Goal: Task Accomplishment & Management: Manage account settings

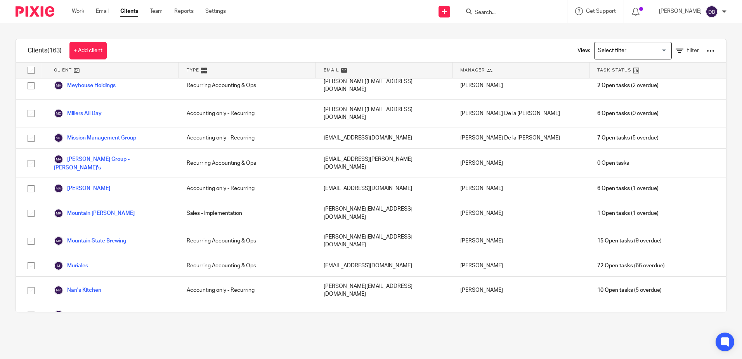
scroll to position [1552, 0]
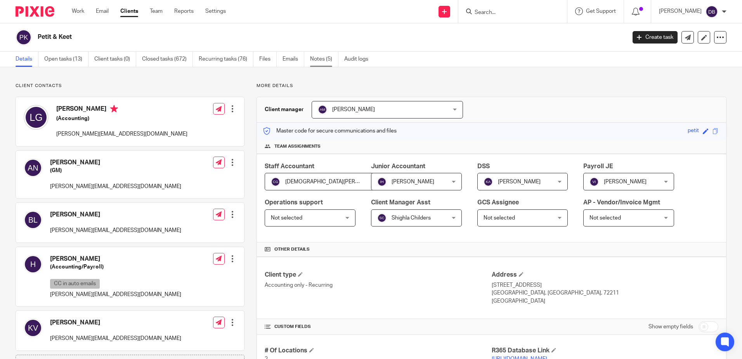
click at [326, 53] on link "Notes (5)" at bounding box center [324, 59] width 28 height 15
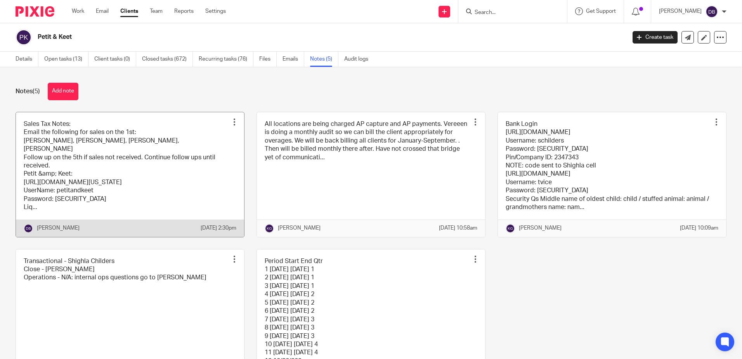
click at [154, 120] on link at bounding box center [130, 174] width 228 height 125
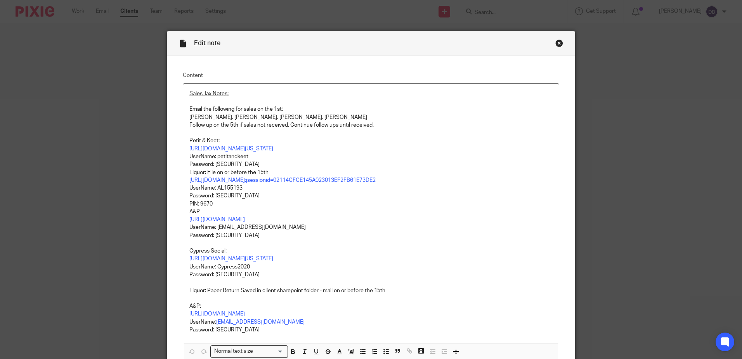
scroll to position [39, 0]
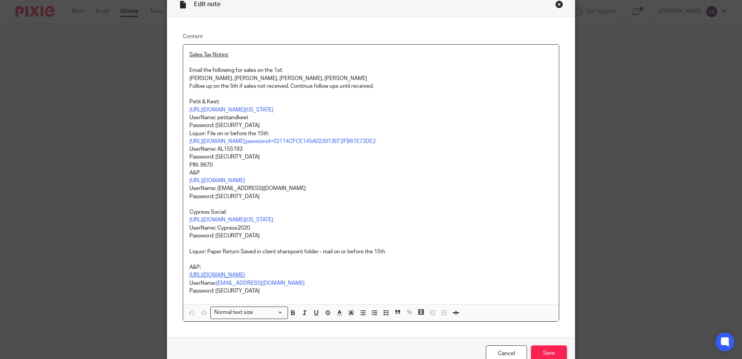
click at [225, 274] on link "[URL][DOMAIN_NAME]" at bounding box center [216, 274] width 55 height 5
click at [225, 274] on link "https://northlittlerockap.munirevs.com" at bounding box center [216, 274] width 55 height 5
click at [226, 288] on link "https://northlittlerockap.munirevs.com" at bounding box center [237, 290] width 55 height 8
click at [456, 246] on p at bounding box center [370, 243] width 363 height 8
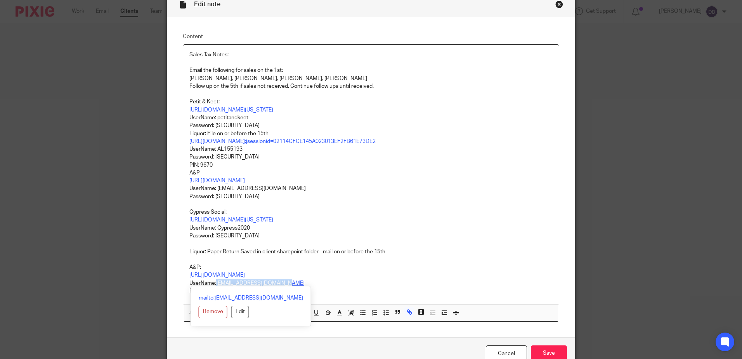
drag, startPoint x: 284, startPoint y: 283, endPoint x: 229, endPoint y: 283, distance: 54.7
click at [215, 283] on p "UserName: sales-tax@lcdevgroup.com" at bounding box center [370, 283] width 363 height 8
copy link "sales-tax@lcdevgroup.com"
click at [361, 293] on p "Password: Fresh3755!" at bounding box center [370, 291] width 363 height 8
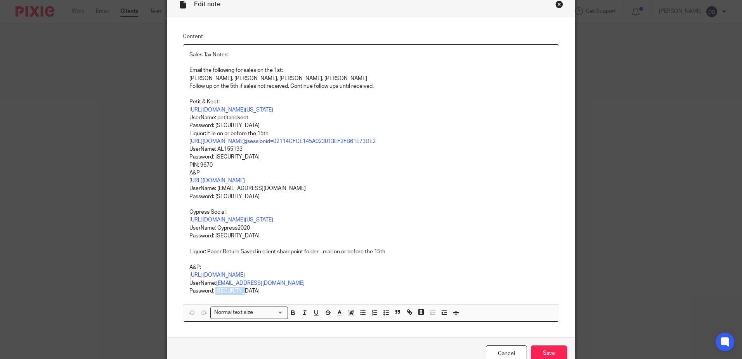
drag, startPoint x: 250, startPoint y: 291, endPoint x: 213, endPoint y: 294, distance: 37.0
click at [213, 294] on p "Password: Fresh3755!" at bounding box center [370, 291] width 363 height 8
copy p "Fresh3755!"
click at [559, 352] on input "Save" at bounding box center [549, 353] width 36 height 17
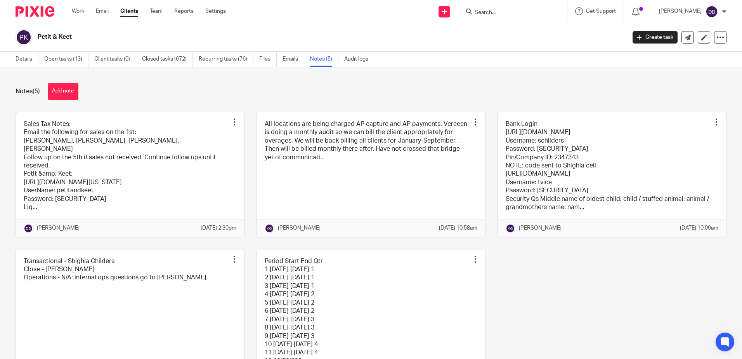
click at [137, 10] on link "Clients" at bounding box center [129, 11] width 18 height 8
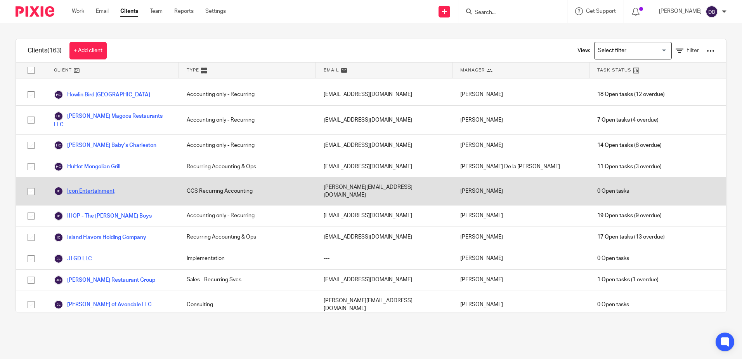
scroll to position [931, 0]
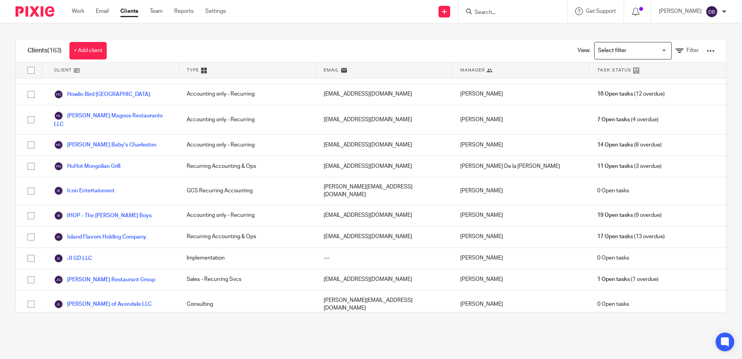
click at [98, 352] on link "[PERSON_NAME] LLC - Taco Bell/KFC" at bounding box center [107, 356] width 106 height 9
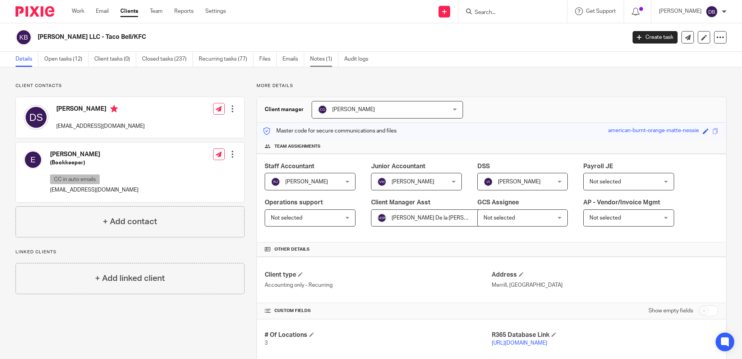
click at [324, 58] on link "Notes (1)" at bounding box center [324, 59] width 28 height 15
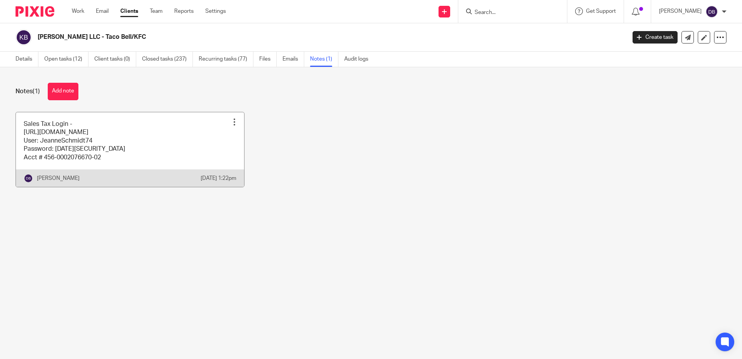
click at [97, 115] on link at bounding box center [130, 149] width 228 height 75
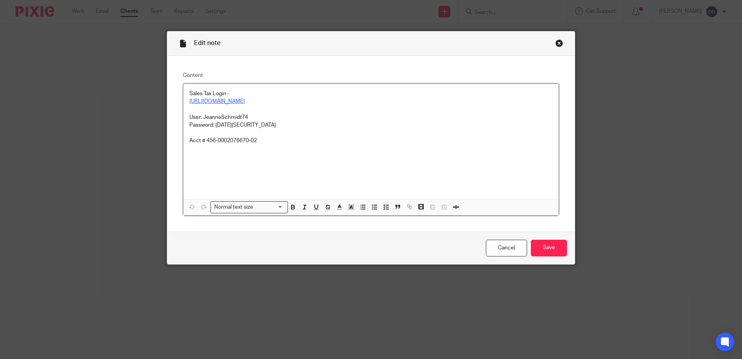
click at [217, 101] on link "https://tap.revenue.wi.gov/mta/_/" at bounding box center [216, 101] width 55 height 5
click at [220, 113] on link "https://tap.revenue.wi.gov/mta/_/" at bounding box center [230, 117] width 55 height 8
click at [402, 99] on p "https://tap.revenue.wi.gov/mta/_/" at bounding box center [370, 101] width 363 height 8
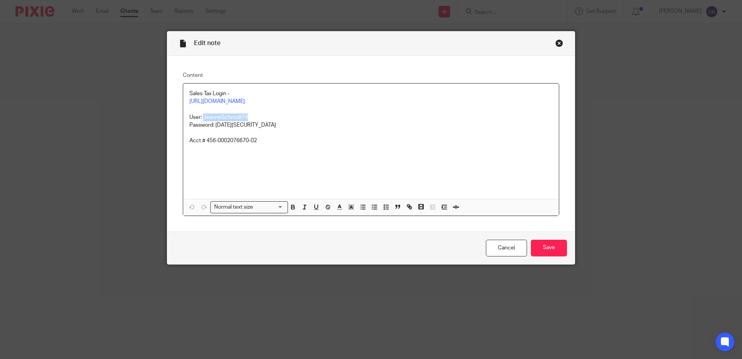
drag, startPoint x: 248, startPoint y: 117, endPoint x: 200, endPoint y: 116, distance: 47.8
click at [200, 116] on p "User: JeanneSchmidt74" at bounding box center [370, 117] width 363 height 8
copy p "JeanneSchmidt74"
drag, startPoint x: 245, startPoint y: 126, endPoint x: 214, endPoint y: 126, distance: 30.7
click at [214, 126] on p "Password: June2022#" at bounding box center [370, 125] width 363 height 8
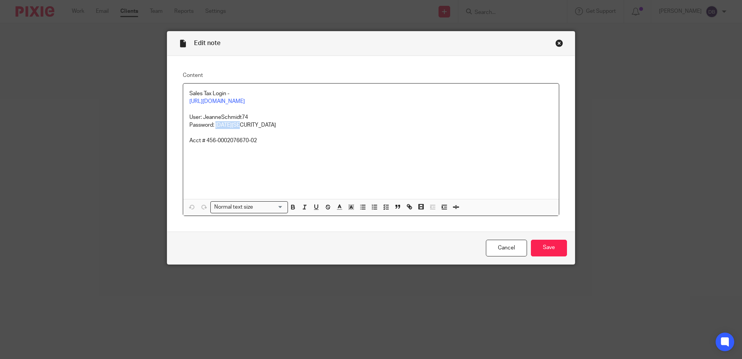
copy p "June2022#"
click at [560, 247] on input "Save" at bounding box center [549, 247] width 36 height 17
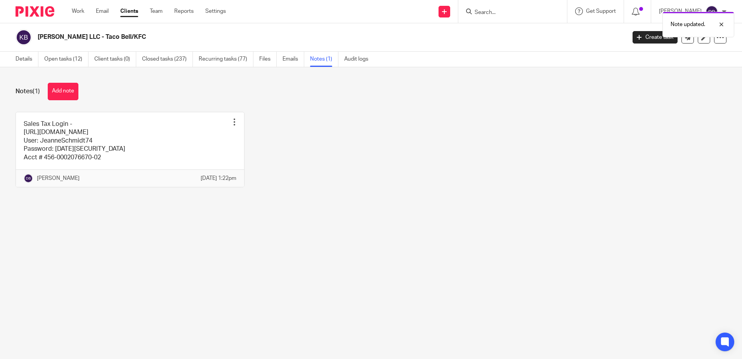
click at [128, 15] on link "Clients" at bounding box center [129, 11] width 18 height 8
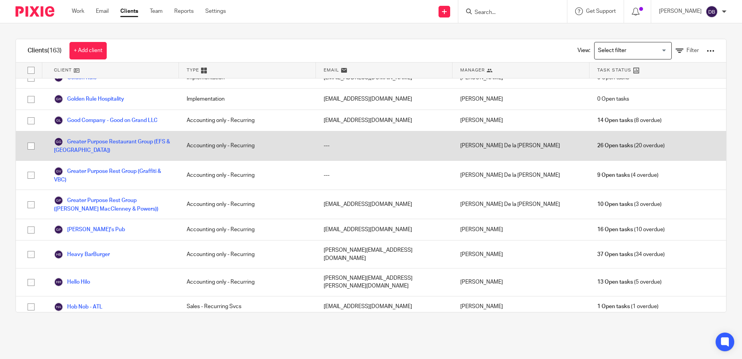
scroll to position [699, 0]
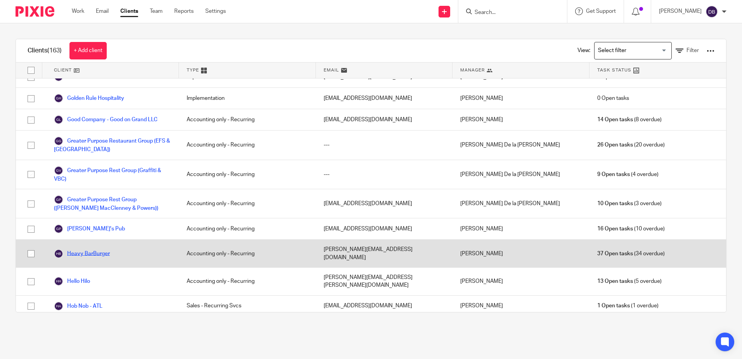
click at [85, 249] on link "Heavy BarBurger" at bounding box center [82, 253] width 56 height 9
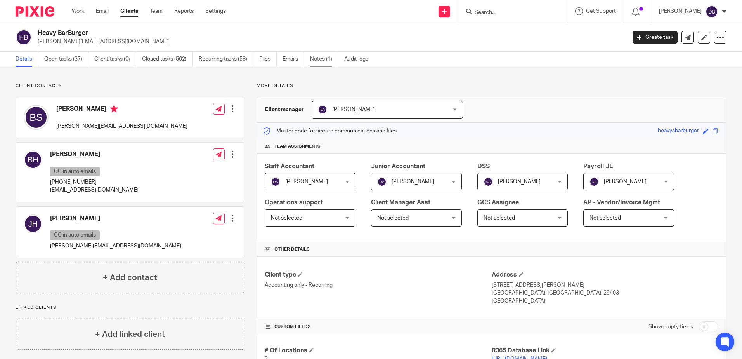
click at [330, 60] on link "Notes (1)" at bounding box center [324, 59] width 28 height 15
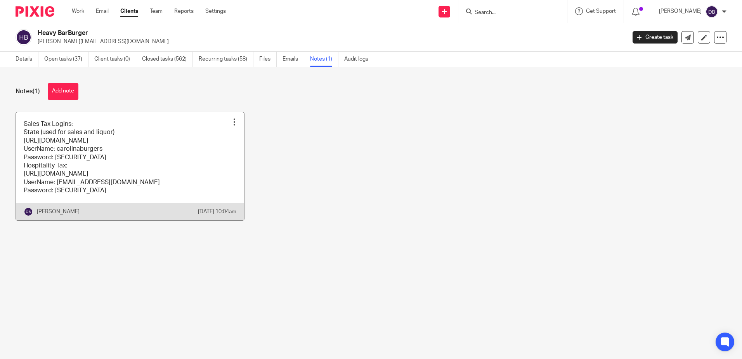
click at [126, 133] on link at bounding box center [130, 166] width 228 height 108
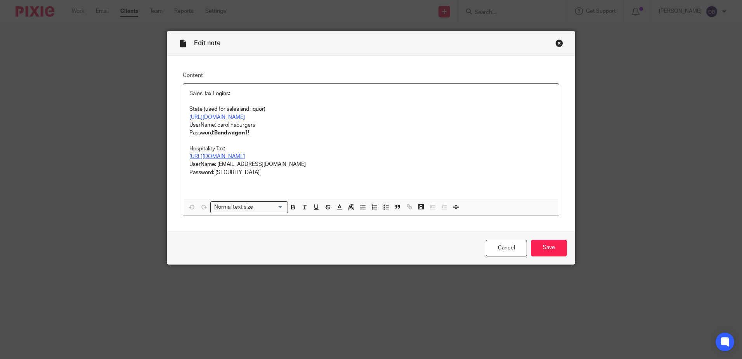
click at [245, 155] on link "[URL][DOMAIN_NAME]" at bounding box center [216, 156] width 55 height 5
click at [245, 154] on link "[URL][DOMAIN_NAME]" at bounding box center [216, 156] width 55 height 5
click at [245, 154] on link "https://egcss.charleston-sc.gov/EnerGov_PROD/selfservice#/login" at bounding box center [216, 156] width 55 height 5
click at [249, 170] on link "https://egcss.charleston-sc.gov/EnerGov_PROD/selfservice#/login" at bounding box center [258, 171] width 55 height 8
drag, startPoint x: 460, startPoint y: 140, endPoint x: 307, endPoint y: 166, distance: 155.1
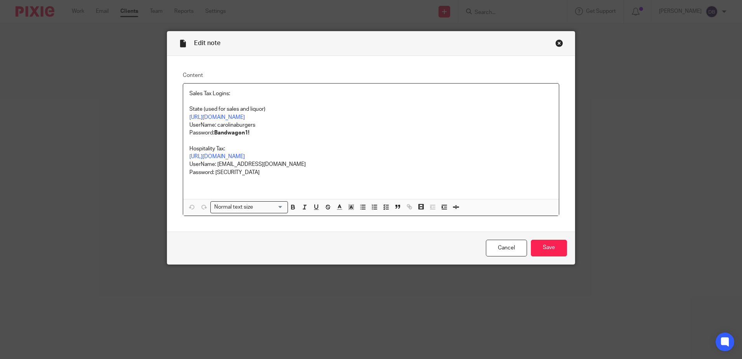
click at [459, 141] on p at bounding box center [370, 141] width 363 height 8
drag, startPoint x: 281, startPoint y: 165, endPoint x: 215, endPoint y: 167, distance: 65.2
click at [215, 167] on p "UserName: dbaggett@freshacct.com" at bounding box center [370, 164] width 363 height 8
copy p "dbaggett@freshacct.com"
drag, startPoint x: 253, startPoint y: 171, endPoint x: 215, endPoint y: 173, distance: 38.9
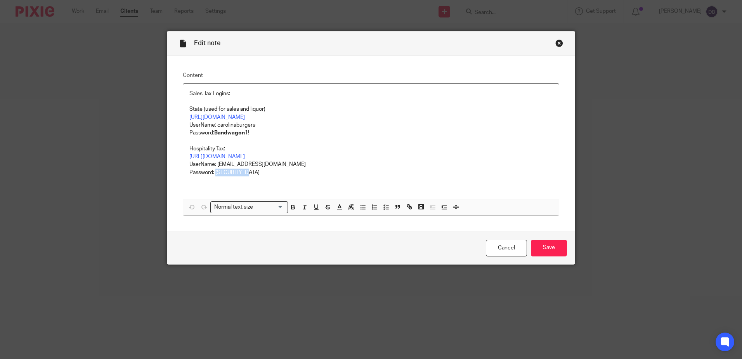
click at [215, 173] on p "Password: Casaletta87" at bounding box center [370, 172] width 363 height 8
copy p "Casaletta87"
click at [497, 119] on p "https://mydorway.dor.sc.gov/_/" at bounding box center [370, 117] width 363 height 8
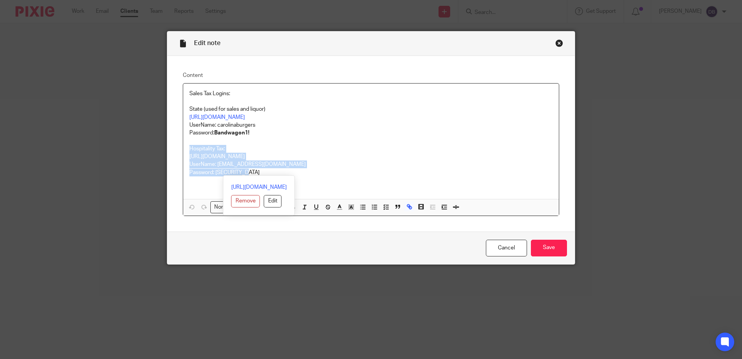
drag, startPoint x: 185, startPoint y: 146, endPoint x: 288, endPoint y: 177, distance: 106.6
click at [288, 177] on div "Sales Tax Logins: State (used for sales and liquor) https://mydorway.dor.sc.gov…" at bounding box center [371, 149] width 376 height 132
copy div "Hospitality Tax: https://egcss.charleston-sc.gov/EnerGov_PROD/selfservice#/logi…"
click at [546, 247] on input "Save" at bounding box center [549, 247] width 36 height 17
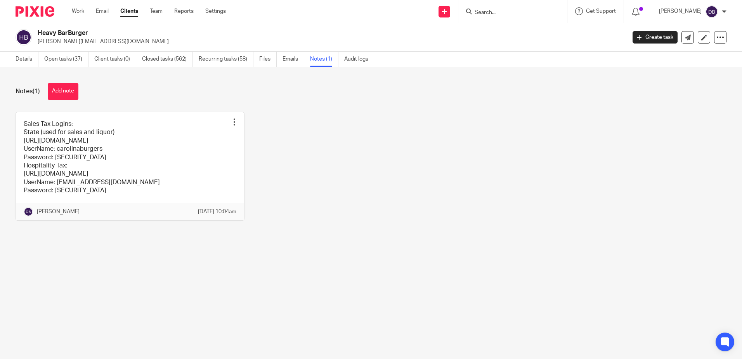
click at [127, 10] on link "Clients" at bounding box center [129, 11] width 18 height 8
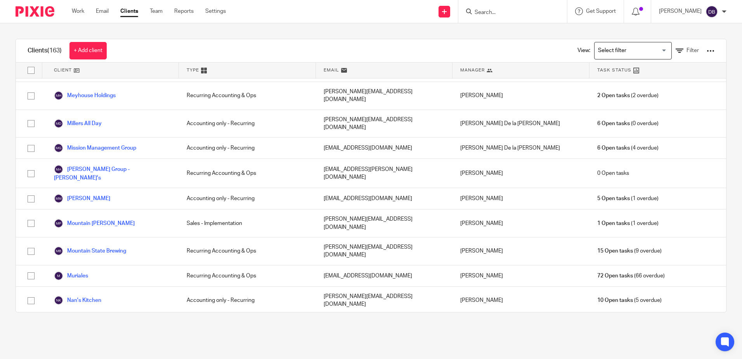
scroll to position [1591, 0]
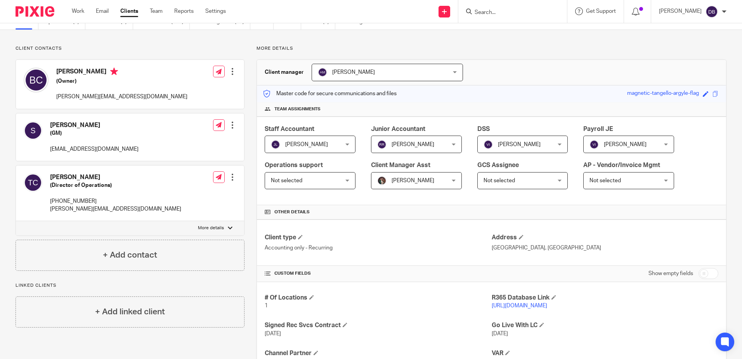
scroll to position [116, 0]
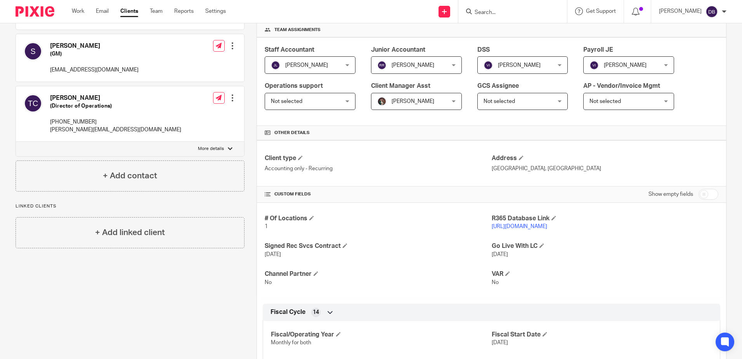
click at [517, 228] on link "[URL][DOMAIN_NAME]" at bounding box center [519, 226] width 55 height 5
